Goal: Task Accomplishment & Management: Manage account settings

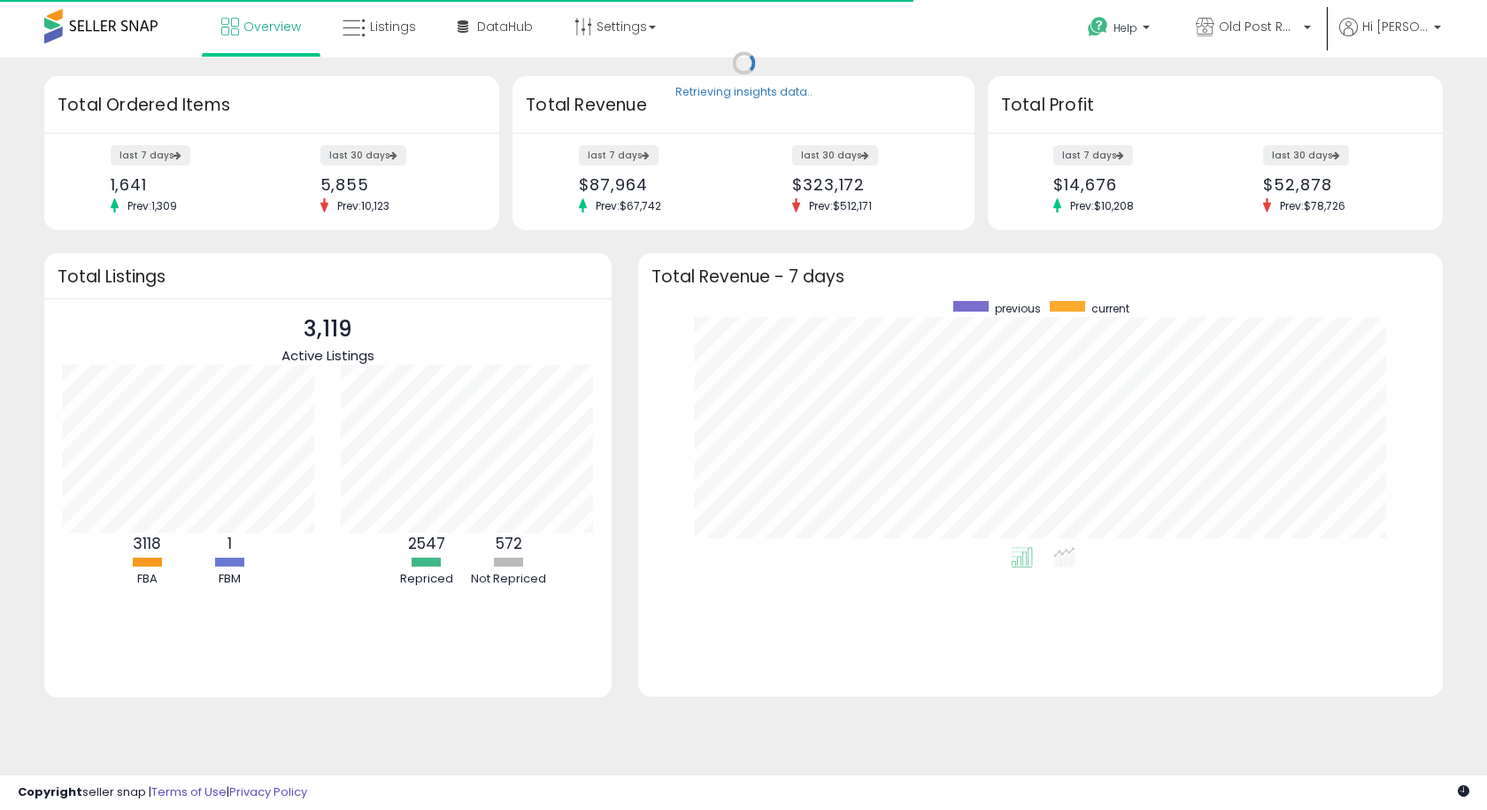
scroll to position [246, 769]
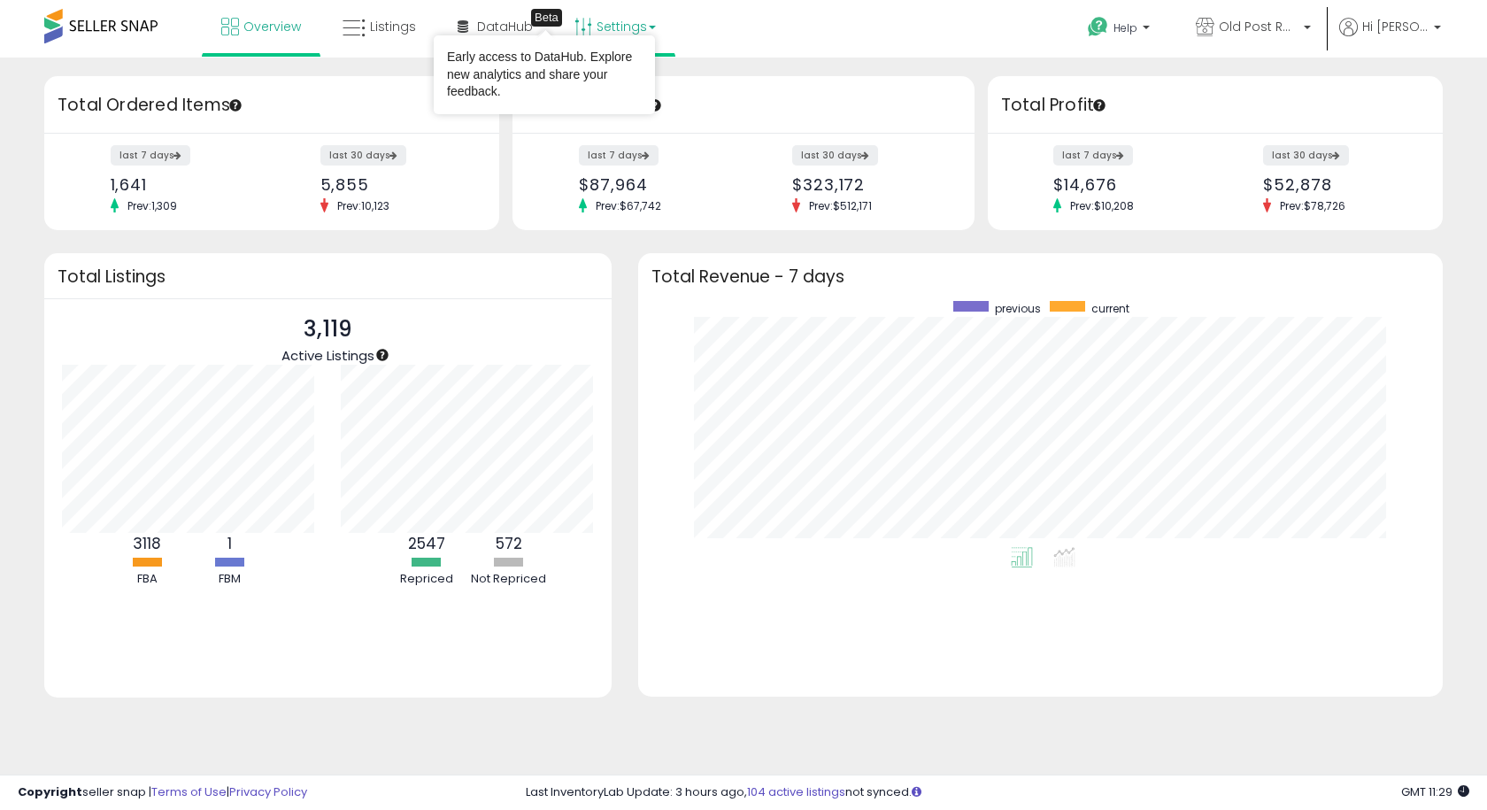
click at [615, 25] on link "Settings" at bounding box center [615, 26] width 108 height 53
click at [600, 94] on link "Store settings" at bounding box center [618, 89] width 80 height 17
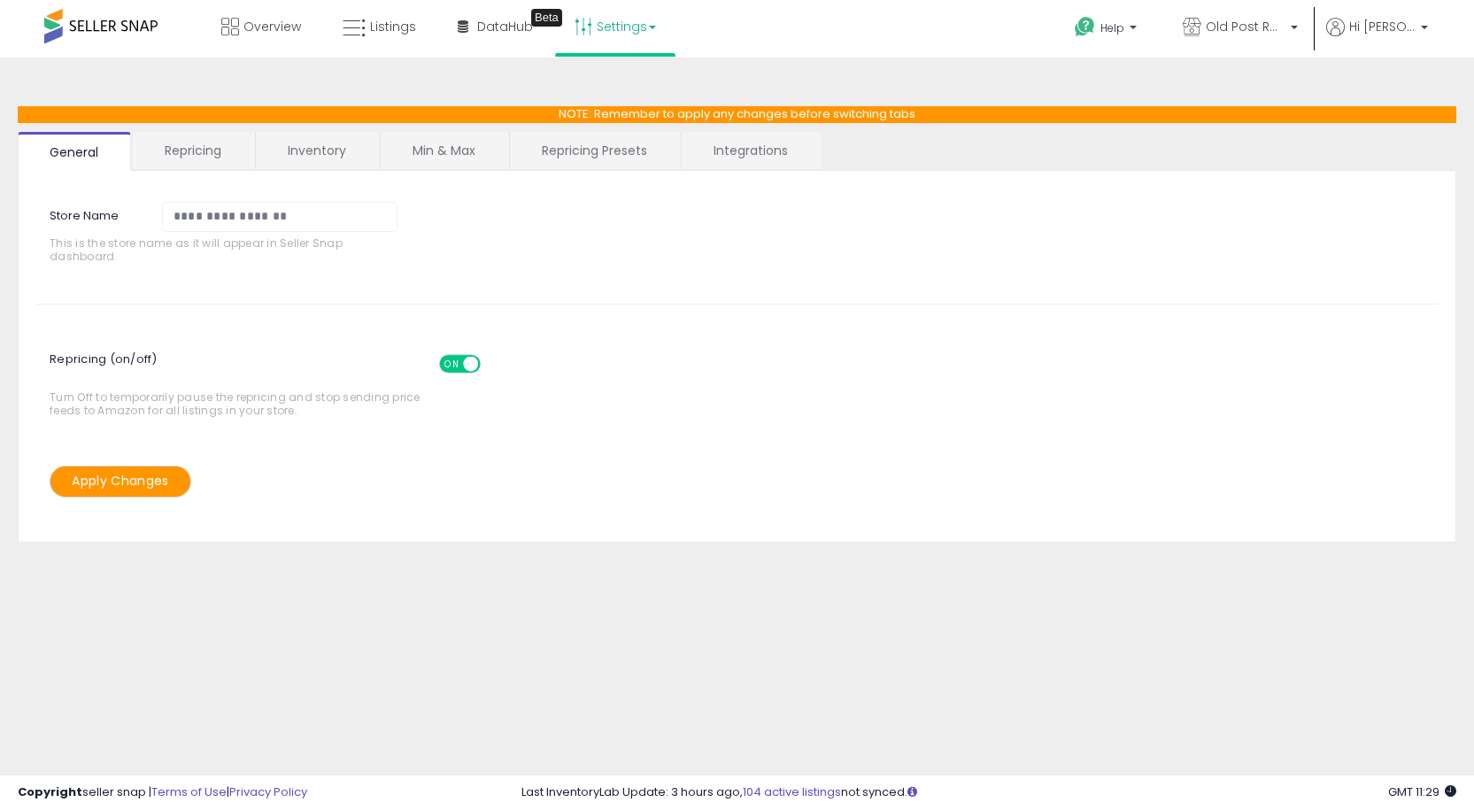
click at [201, 141] on link "Repricing" at bounding box center [193, 150] width 120 height 37
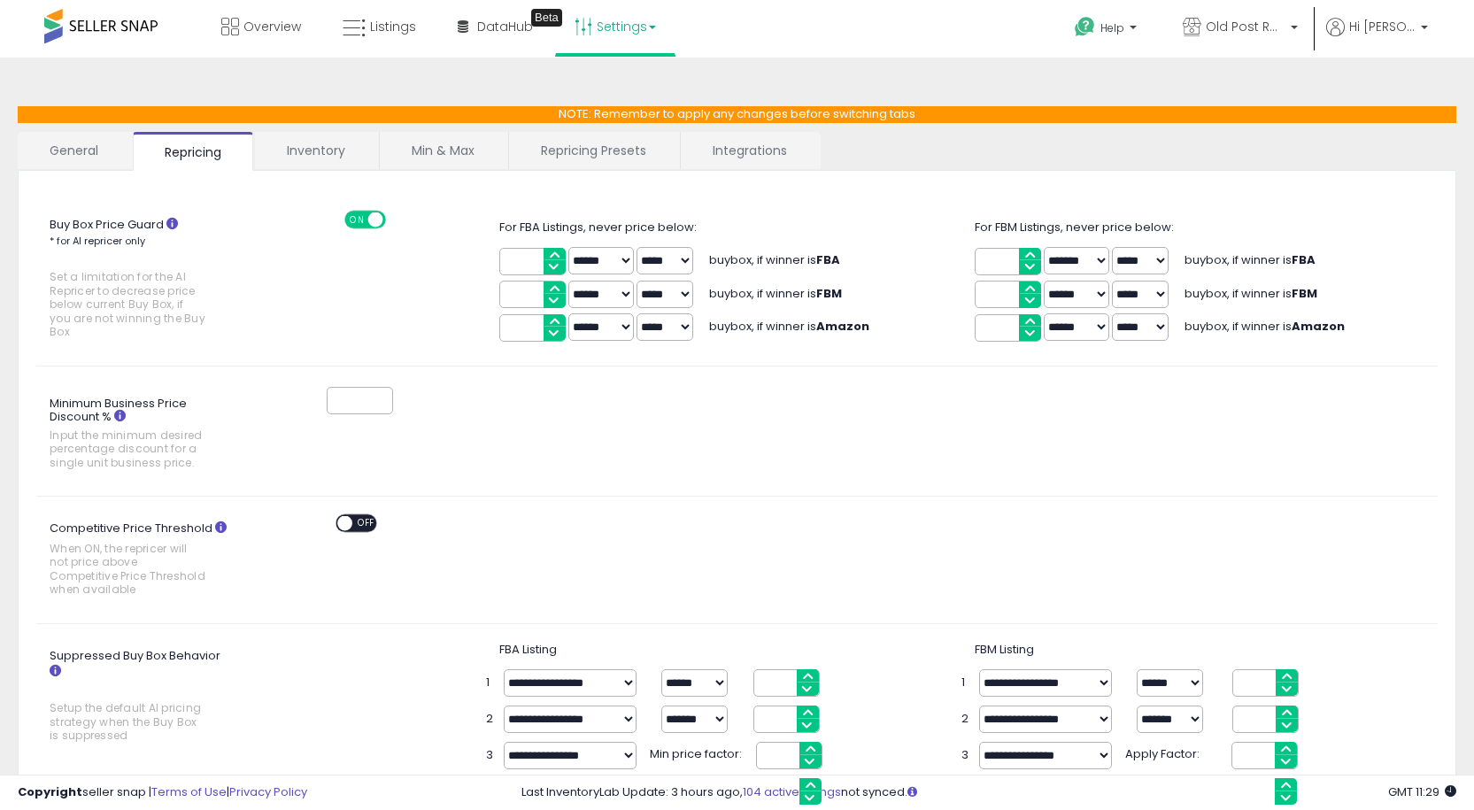
click at [326, 157] on link "Inventory" at bounding box center [316, 150] width 122 height 37
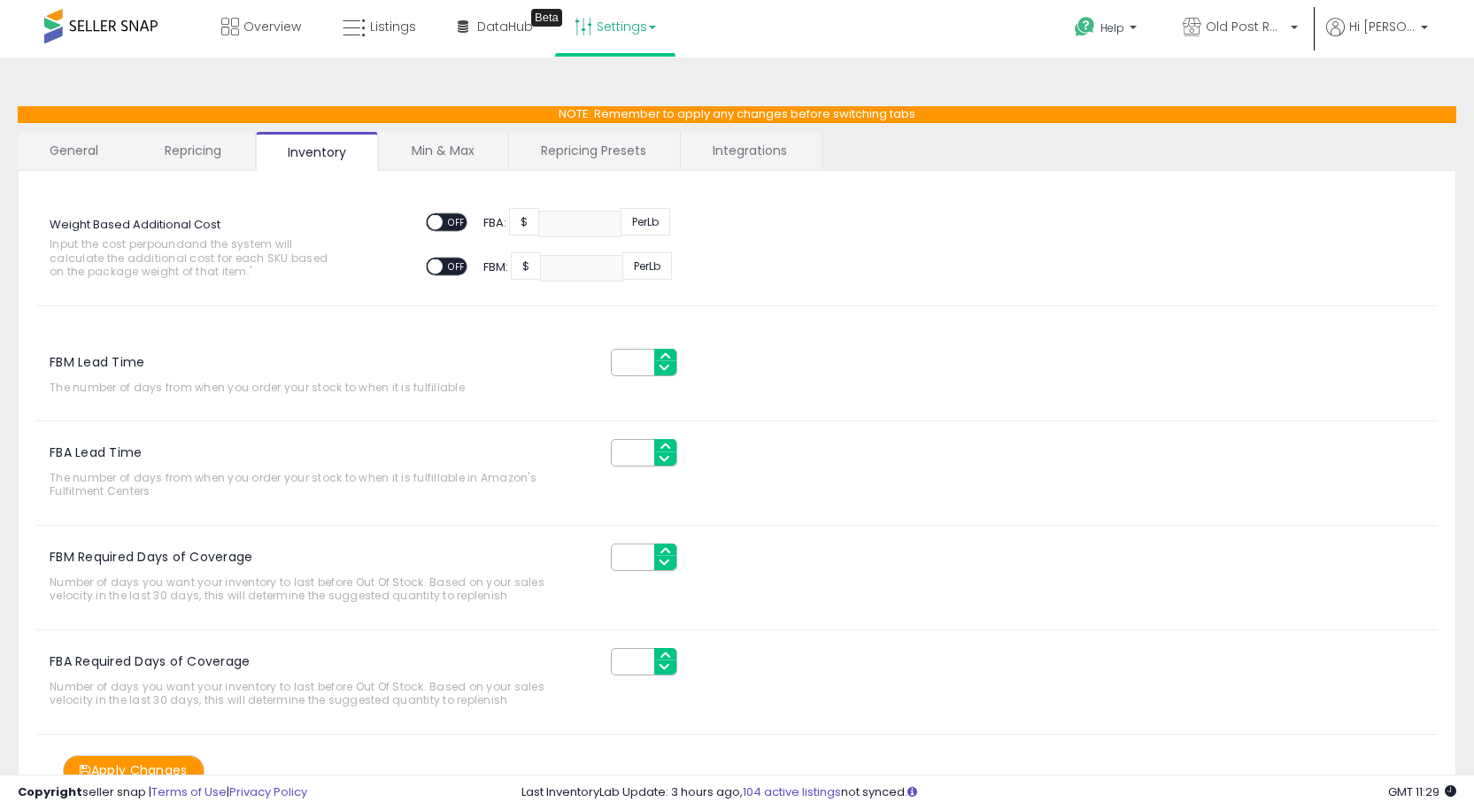
click at [444, 157] on link "Min & Max" at bounding box center [443, 150] width 127 height 37
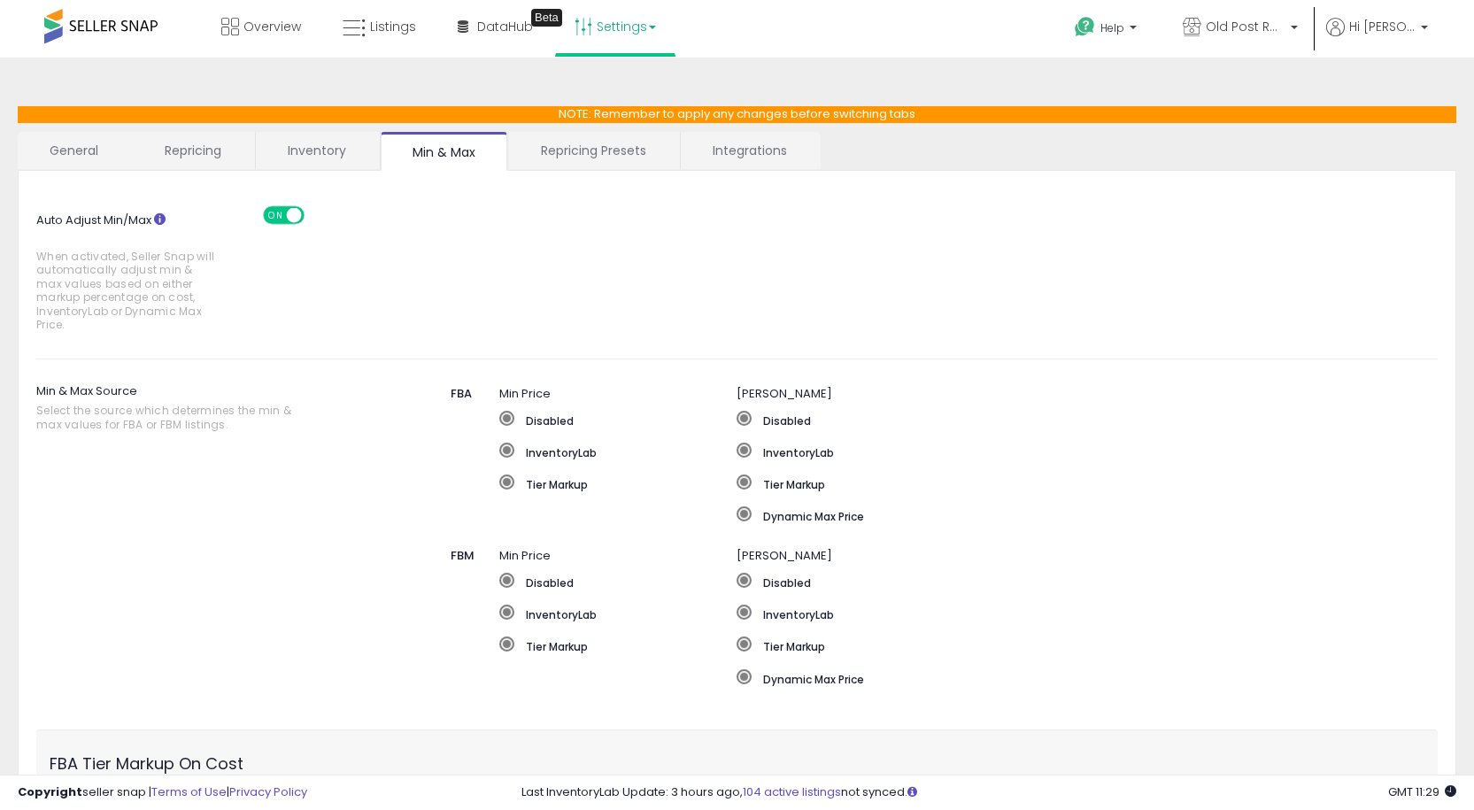
drag, startPoint x: 581, startPoint y: 152, endPoint x: 589, endPoint y: 157, distance: 9.1
click at [582, 154] on link "Repricing Presets" at bounding box center [593, 150] width 169 height 37
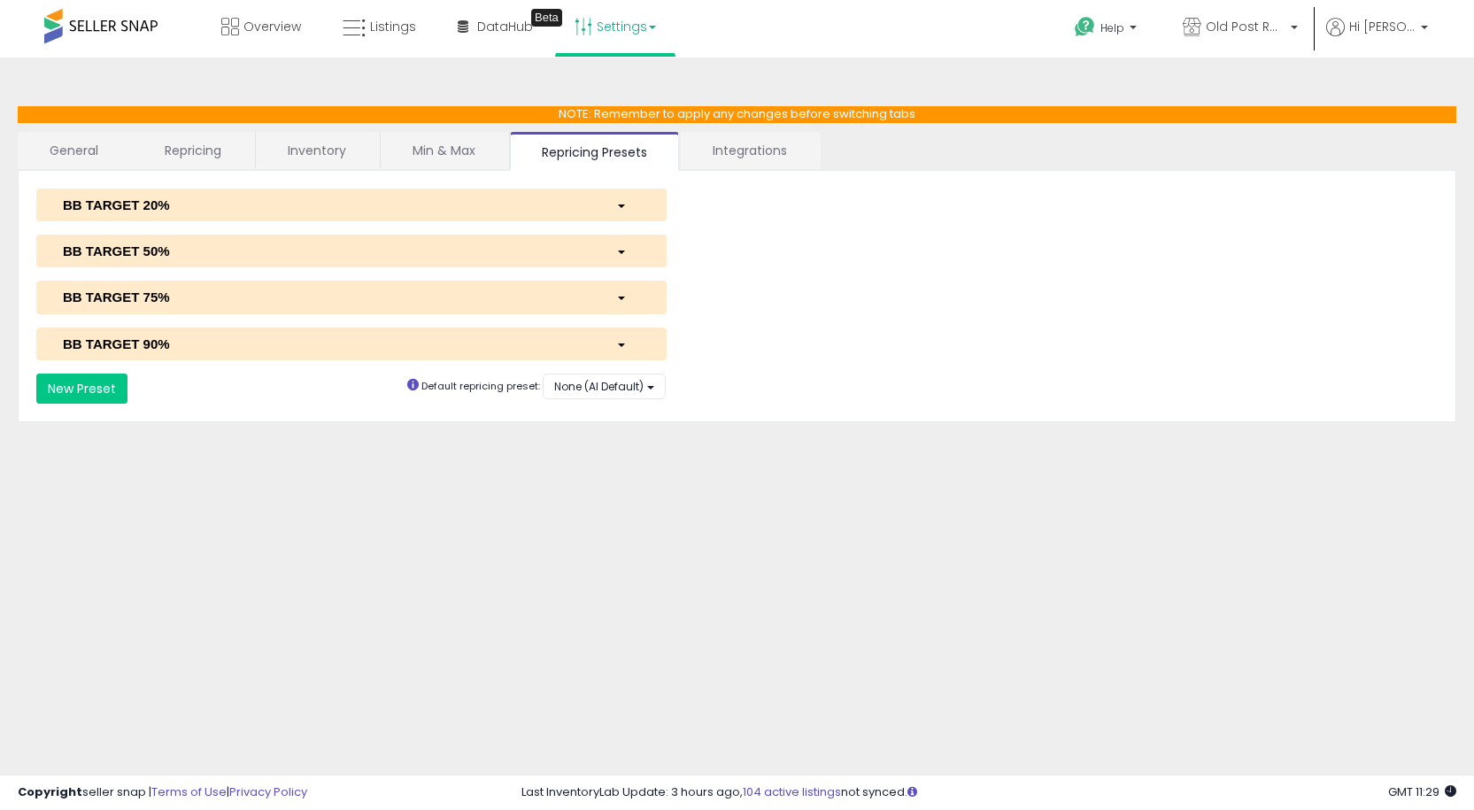
click at [725, 152] on link "Integrations" at bounding box center [750, 150] width 138 height 37
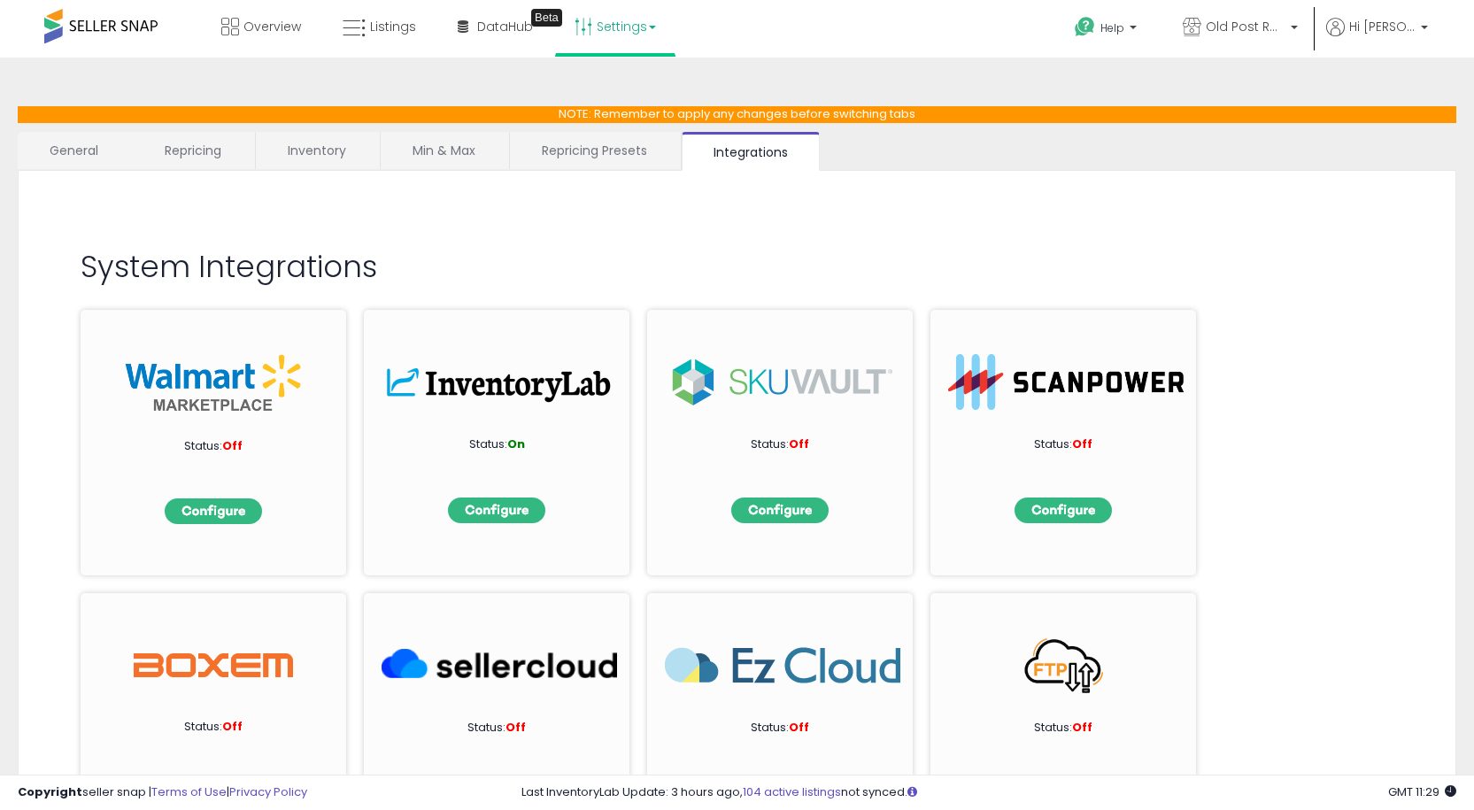
scroll to position [156, 0]
